Goal: Find specific page/section: Find specific page/section

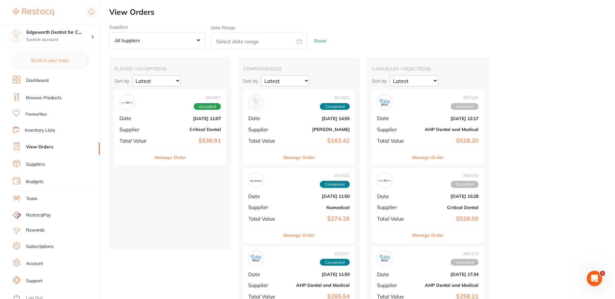
click at [211, 143] on b "$536.91" at bounding box center [189, 140] width 64 height 7
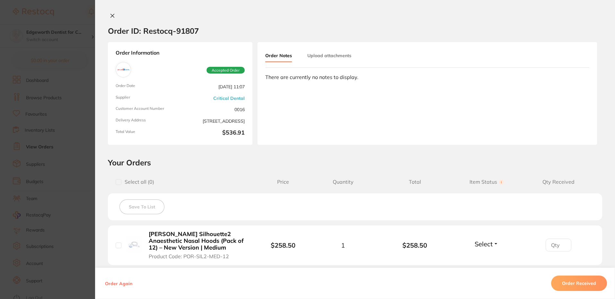
click at [112, 16] on icon at bounding box center [112, 15] width 5 height 5
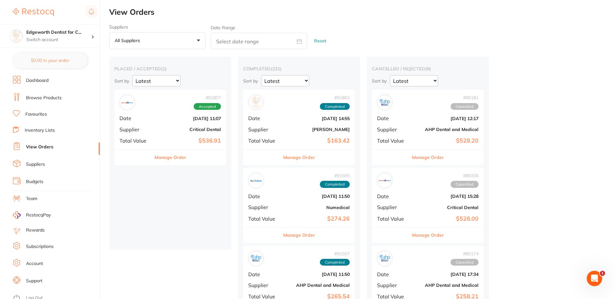
click at [35, 79] on link "Dashboard" at bounding box center [37, 80] width 22 height 6
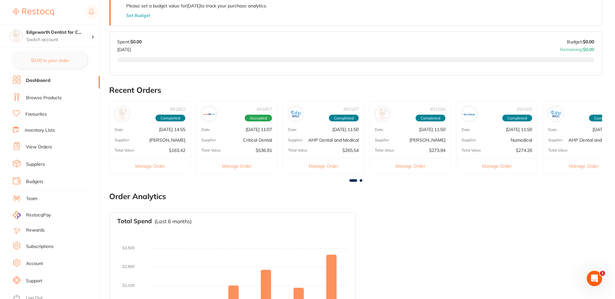
scroll to position [202, 0]
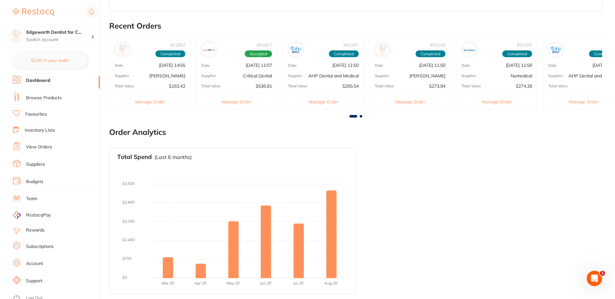
click at [44, 146] on link "View Orders" at bounding box center [39, 147] width 26 height 6
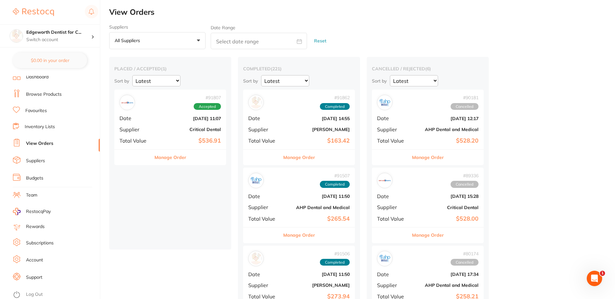
scroll to position [4, 0]
click at [46, 95] on link "Browse Products" at bounding box center [44, 93] width 36 height 6
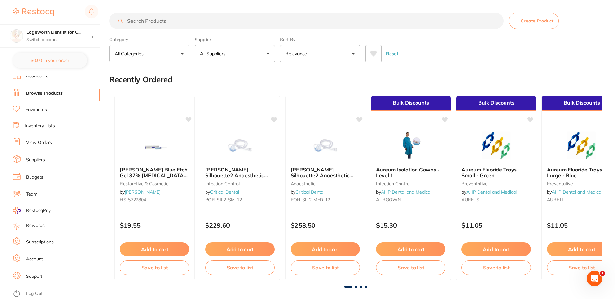
click at [206, 19] on input "search" at bounding box center [306, 21] width 394 height 16
type input "zoom"
